Goal: Navigation & Orientation: Find specific page/section

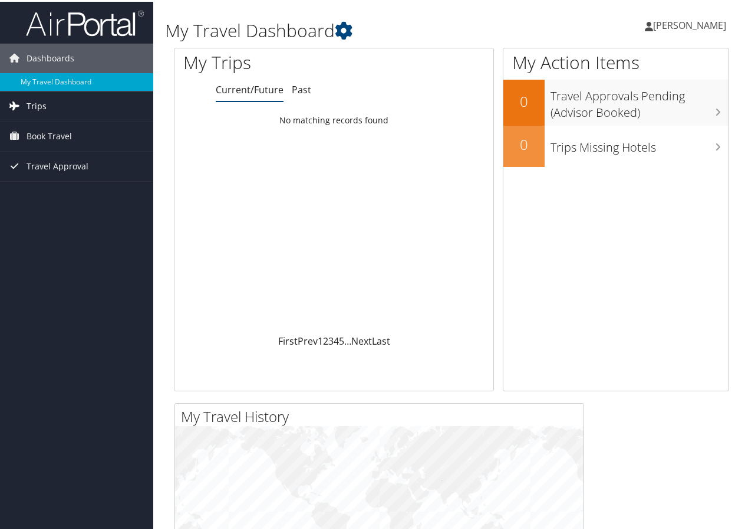
click at [41, 103] on span "Trips" at bounding box center [37, 104] width 20 height 29
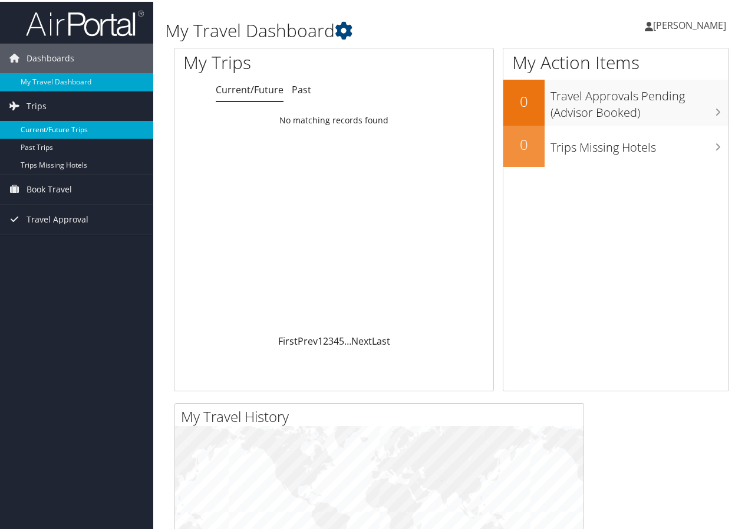
click at [54, 128] on link "Current/Future Trips" at bounding box center [76, 128] width 153 height 18
click at [33, 124] on link "Current/Future Trips" at bounding box center [76, 128] width 153 height 18
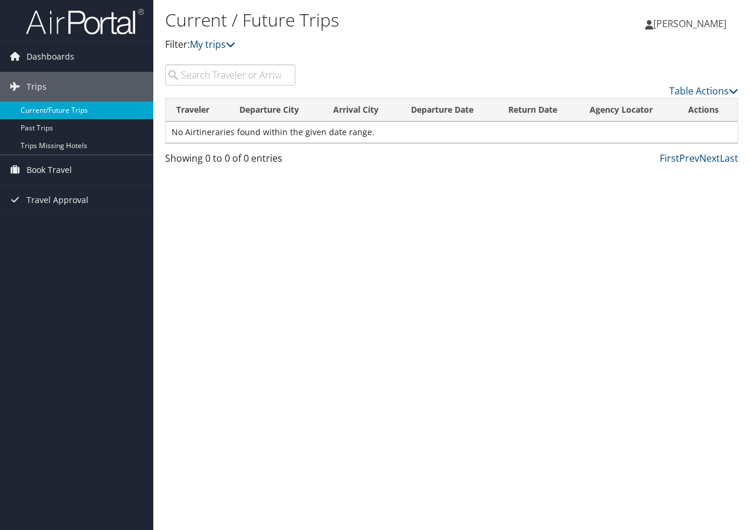
click at [80, 113] on link "Current/Future Trips" at bounding box center [76, 110] width 153 height 18
